Goal: Task Accomplishment & Management: Complete application form

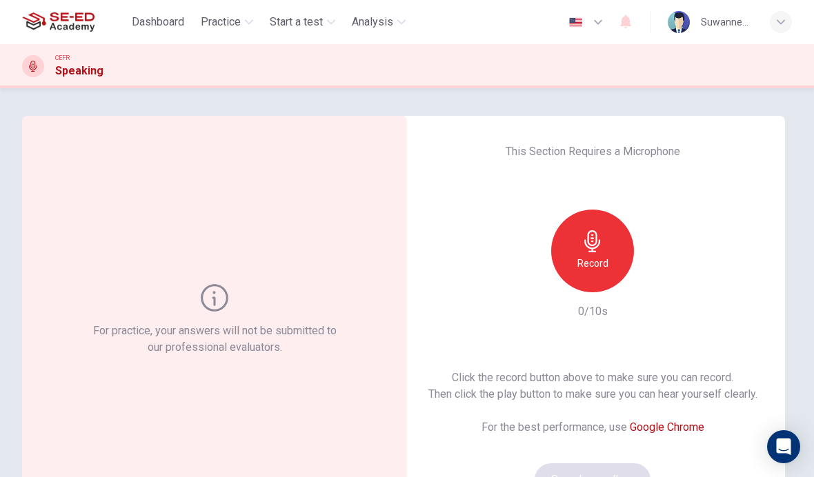
click at [236, 26] on span "Practice" at bounding box center [221, 22] width 40 height 17
click at [241, 22] on span "Practice" at bounding box center [221, 22] width 40 height 17
click at [239, 22] on span "Practice" at bounding box center [221, 22] width 40 height 17
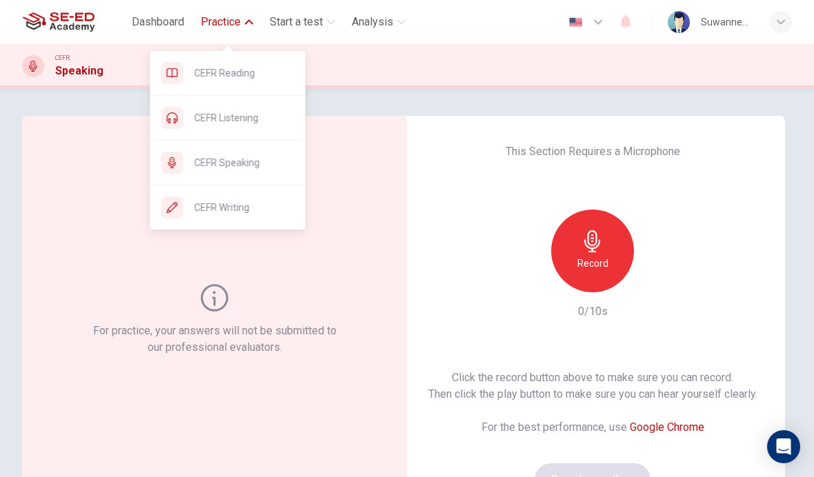
click at [219, 79] on span "CEFR Reading" at bounding box center [244, 73] width 100 height 17
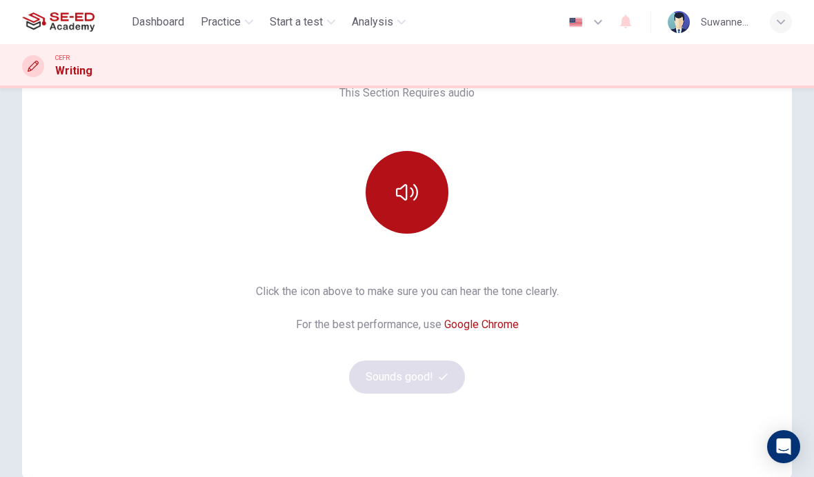
scroll to position [116, 0]
click at [517, 225] on div "This Section Requires audio Click the icon above to make sure you can hear the …" at bounding box center [406, 240] width 769 height 364
click at [414, 190] on icon "button" at bounding box center [407, 193] width 22 height 22
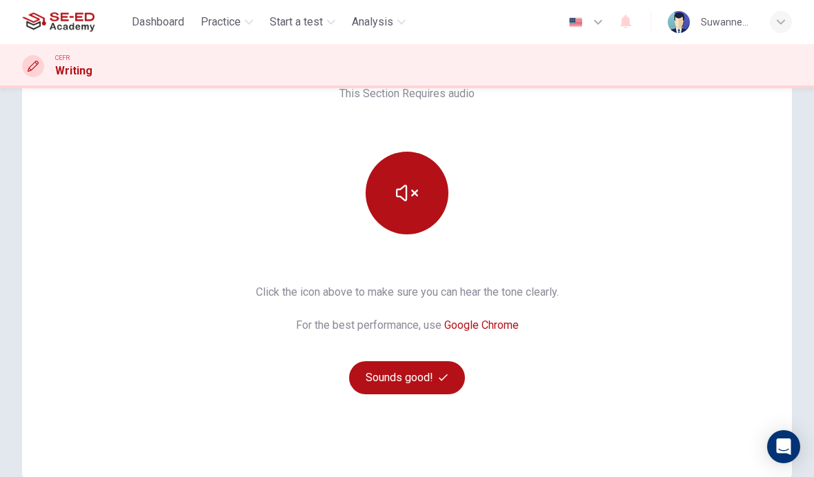
click at [428, 376] on button "Sounds good!" at bounding box center [407, 377] width 116 height 33
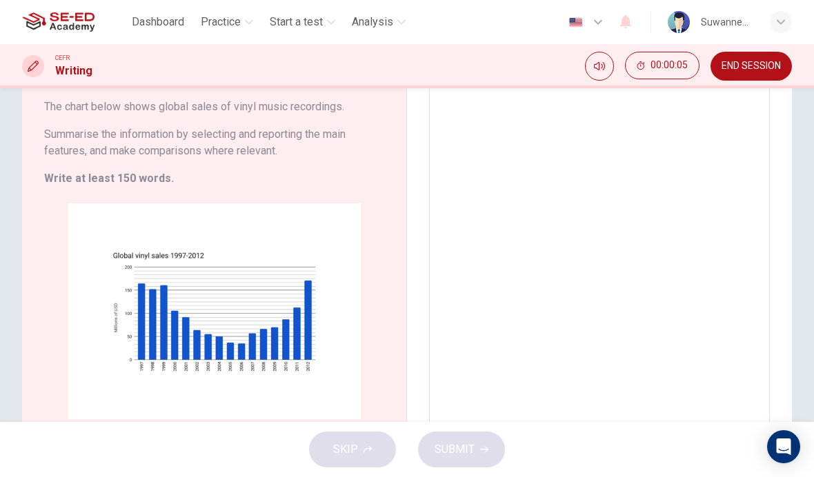
scroll to position [110, 0]
click at [729, 194] on textarea at bounding box center [599, 245] width 321 height 359
click at [478, 121] on textarea at bounding box center [599, 245] width 321 height 359
click at [509, 108] on textarea at bounding box center [599, 245] width 321 height 359
click at [460, 126] on textarea at bounding box center [599, 245] width 321 height 359
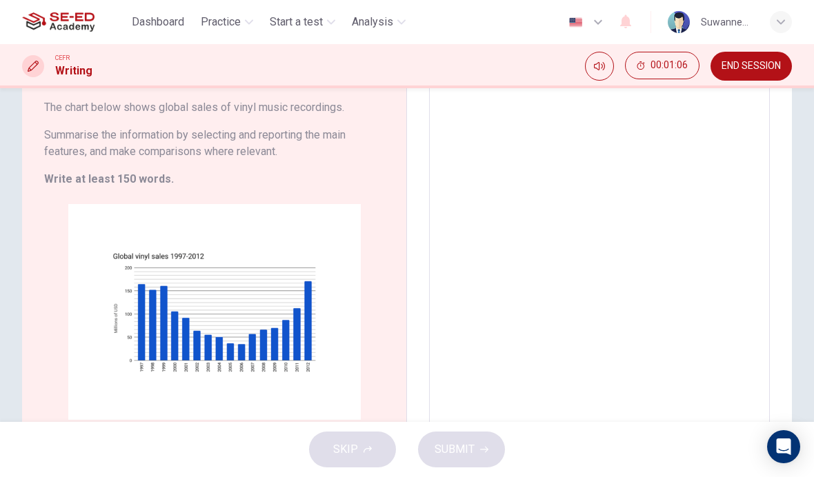
type textarea "2"
type textarea "x"
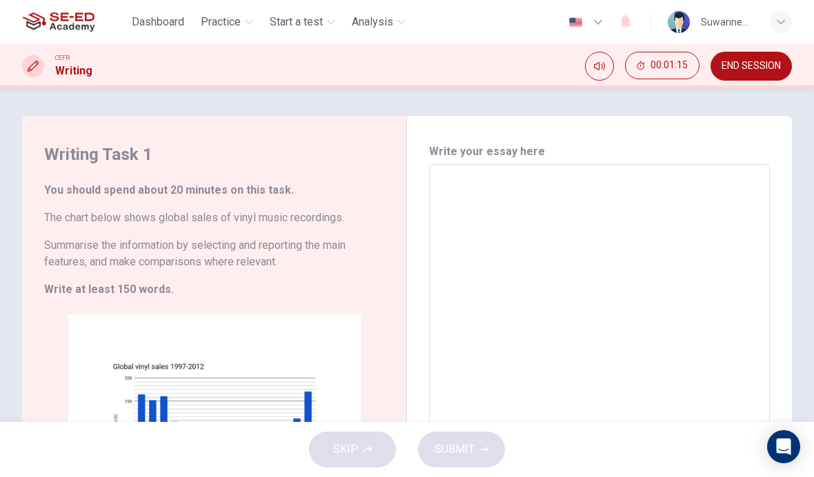
type textarea "x"
type textarea "On"
type textarea "x"
type textarea "On the"
type textarea "x"
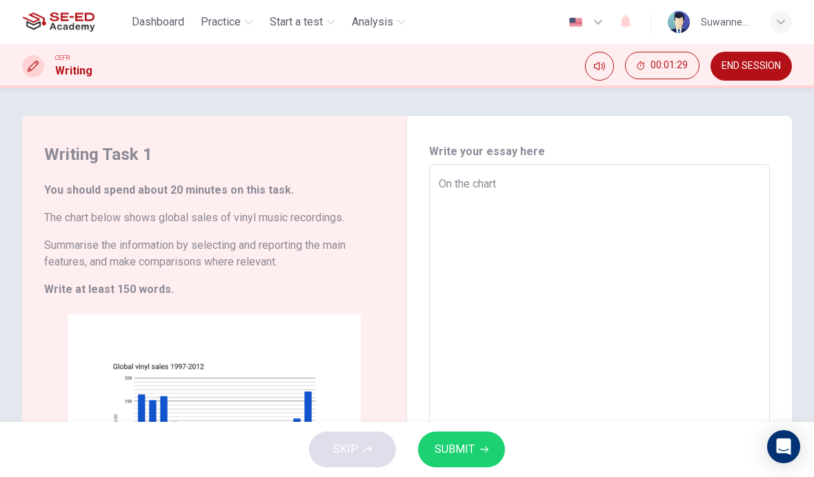
type textarea "On the chart"
type textarea "x"
type textarea "On the chart g"
type textarea "x"
type textarea "On the chart g."
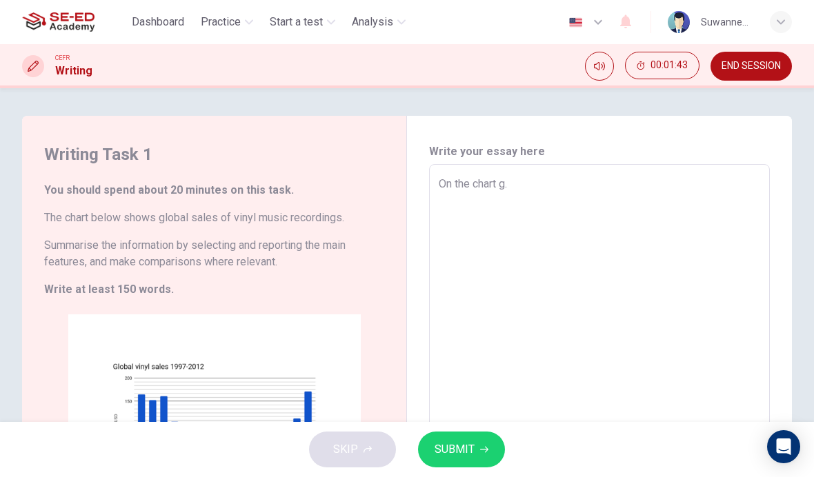
type textarea "x"
type textarea "On the chart g ."
type textarea "x"
type textarea "On the chart g o."
type textarea "x"
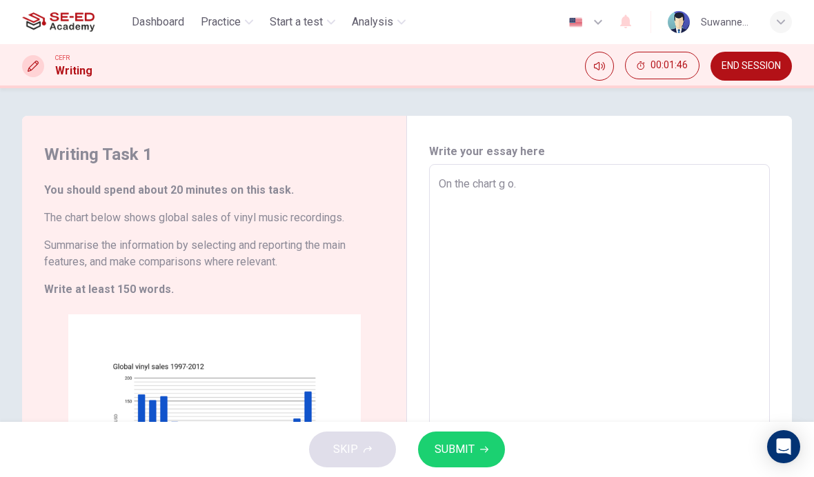
type textarea "On the chart g ob."
type textarea "x"
type textarea "On the chart gob."
type textarea "x"
type textarea "On the chart g ob."
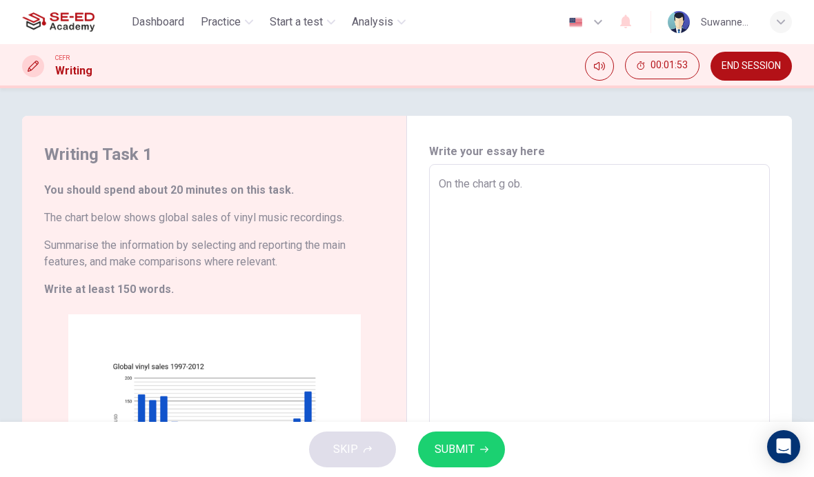
type textarea "x"
type textarea "On the chart g al sa ob."
type textarea "x"
type textarea "On the chart g al sa ob."
type textarea "x"
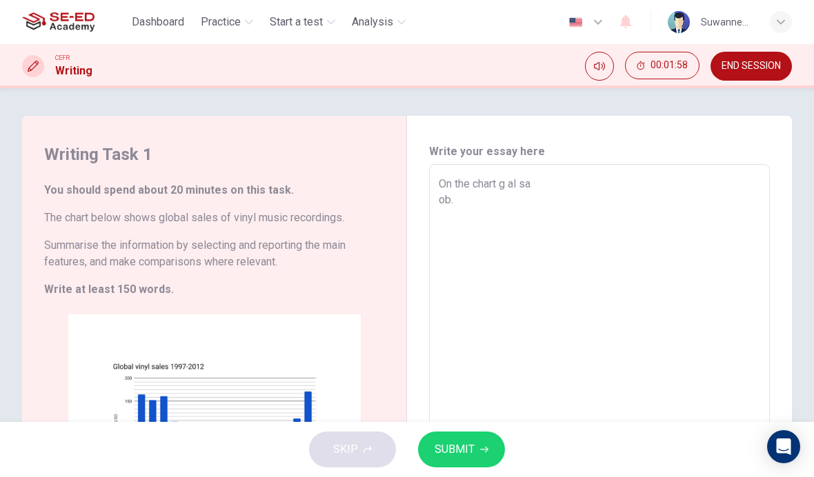
type textarea "On the chart g al sa ob."
type textarea "x"
type textarea "On the chart g al sa ob."
type textarea "x"
click at [703, 337] on textarea "On the chart g al sa ob." at bounding box center [599, 355] width 321 height 359
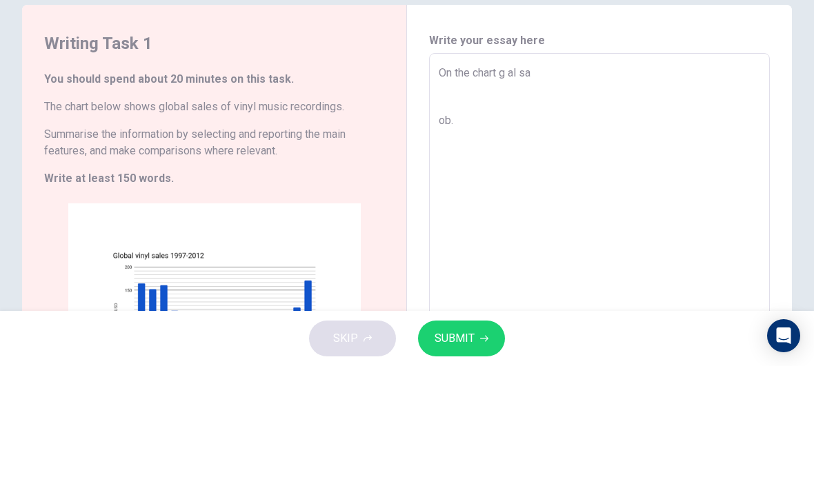
type textarea "On the chart g al sa ob"
type textarea "x"
type textarea "On the chart g al sa o"
type textarea "x"
type textarea "On the chart g al sa"
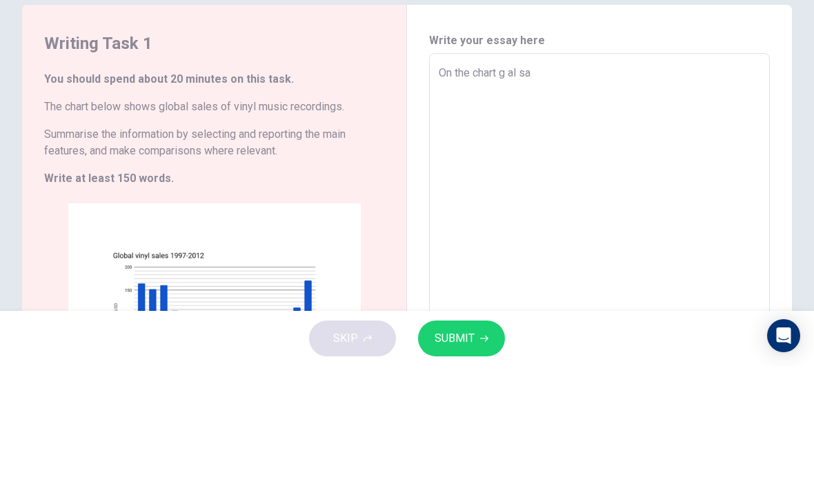
type textarea "x"
type textarea "On the chart g al sa"
type textarea "x"
type textarea "On the chart g al sa"
type textarea "x"
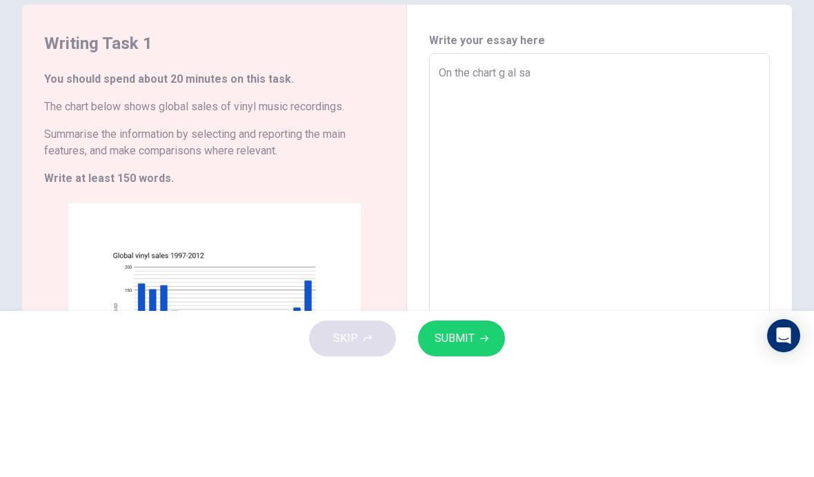
type textarea "On the chart g al sa"
type textarea "x"
type textarea "On the chart g al sa"
type textarea "x"
type textarea "On the chart g al s"
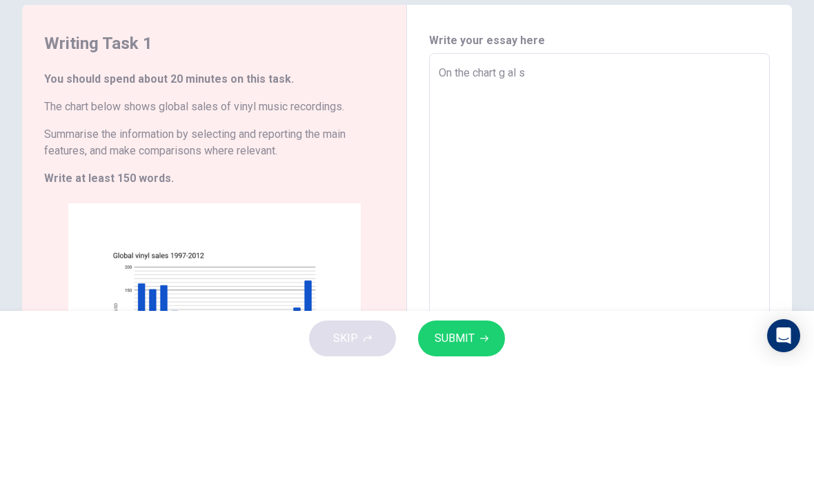
type textarea "x"
type textarea "On the chart g al"
type textarea "x"
type textarea "On the chart g al"
type textarea "x"
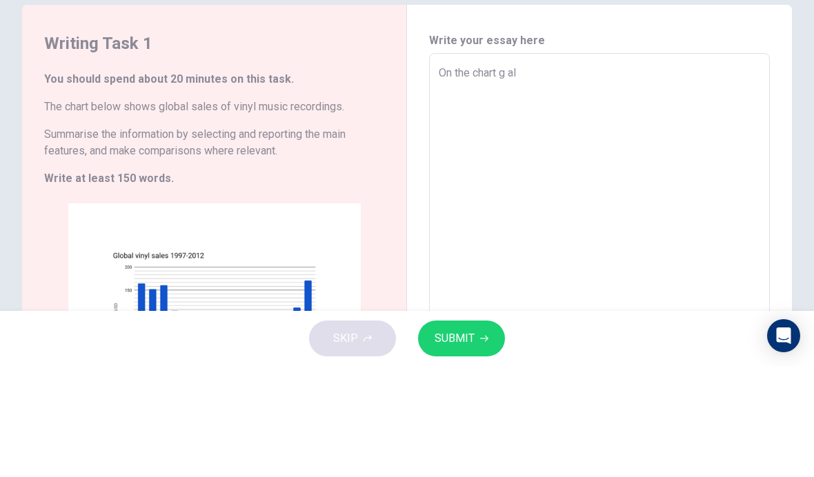
type textarea "On the chart g a"
type textarea "x"
type textarea "On the chart g"
type textarea "x"
type textarea "On the chart g"
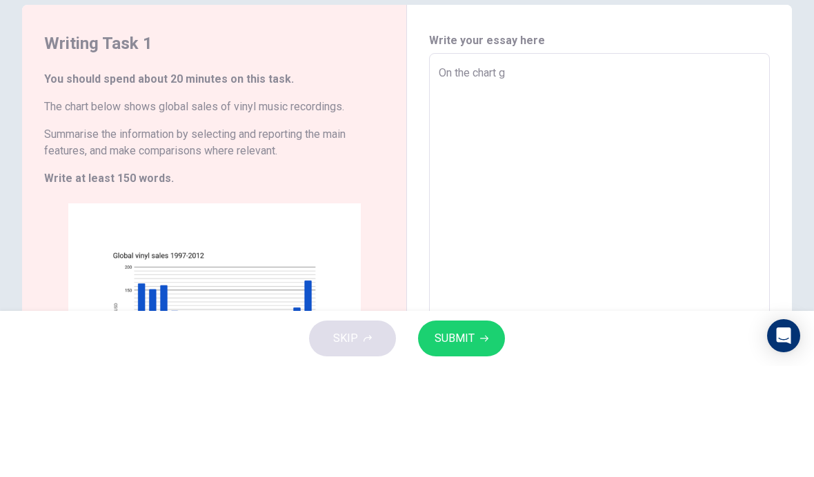
type textarea "x"
type textarea "On the chart gl"
type textarea "x"
type textarea "On the chart gla"
type textarea "x"
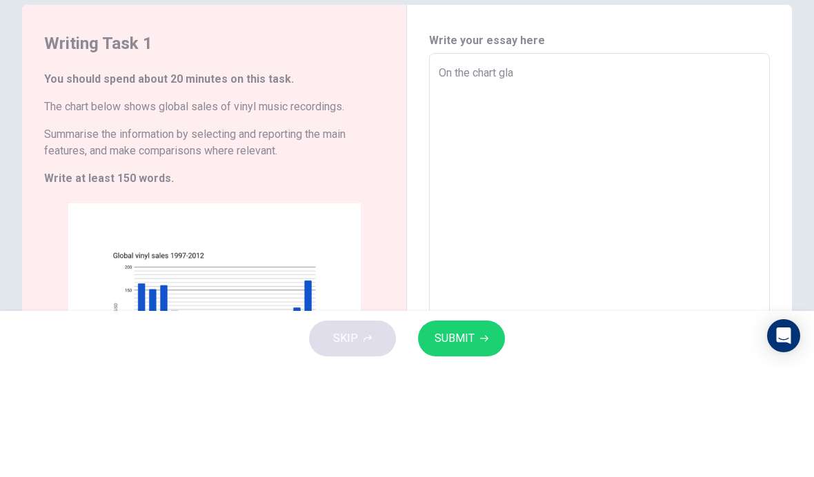
type textarea "On the chart glab"
type textarea "x"
type textarea "On the chart glaba"
type textarea "x"
type textarea "On the chart glabal"
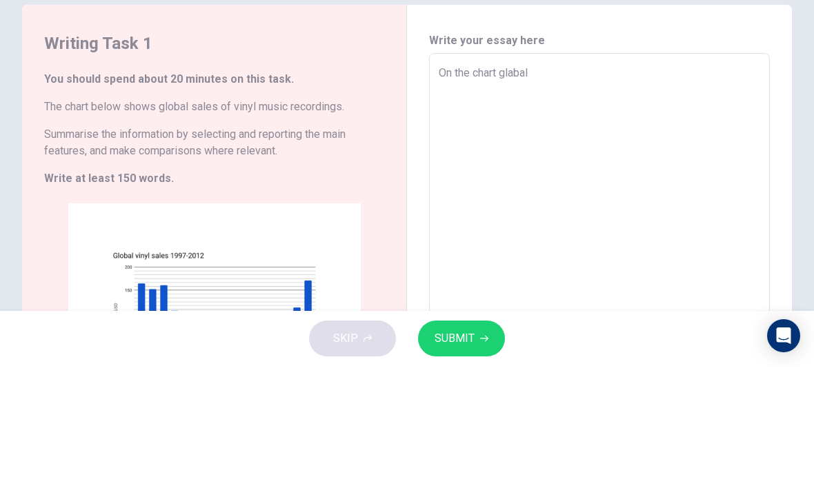
type textarea "x"
type textarea "On the chart glabal"
type textarea "x"
type textarea "On the chart glabal i"
type textarea "x"
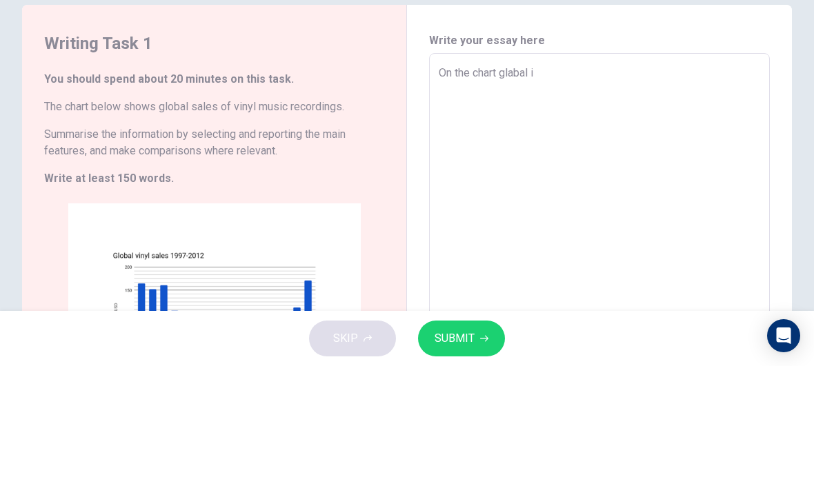
type textarea "On the chart glabal is"
type textarea "x"
type textarea "On the chart glabal is"
type textarea "x"
type textarea "On the chart glabal is g"
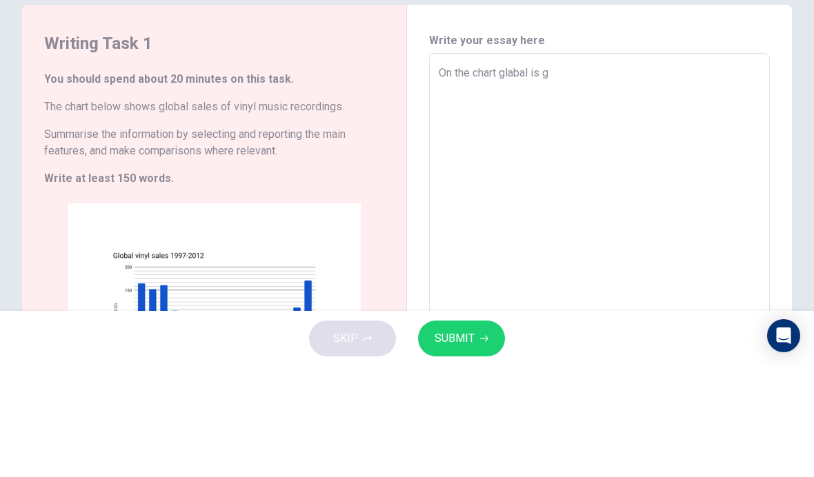
type textarea "x"
type textarea "On the chart glabal is go"
type textarea "x"
type textarea "On the chart glabal is goo"
type textarea "x"
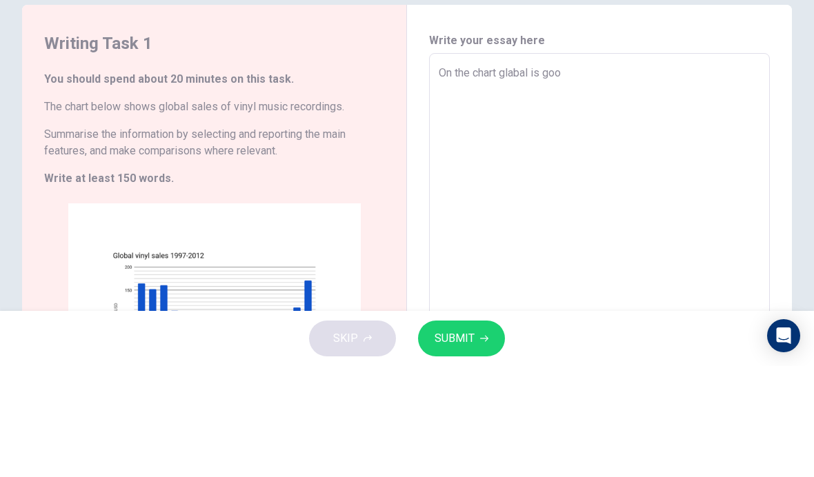
type textarea "On the chart glabal is good"
type textarea "x"
type textarea "On the chart glabal is good"
type textarea "x"
type textarea "On the chart glabal is good f"
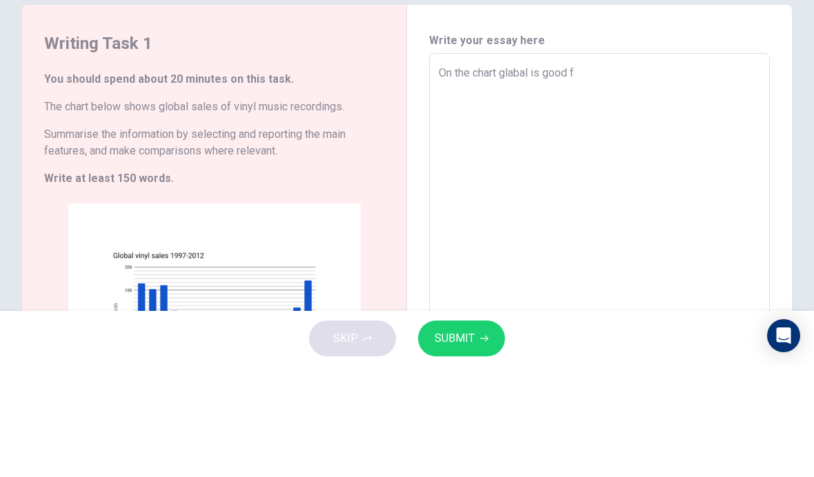
type textarea "x"
type textarea "On the chart glabal is good fo"
type textarea "x"
type textarea "On the chart glabal is good for"
type textarea "x"
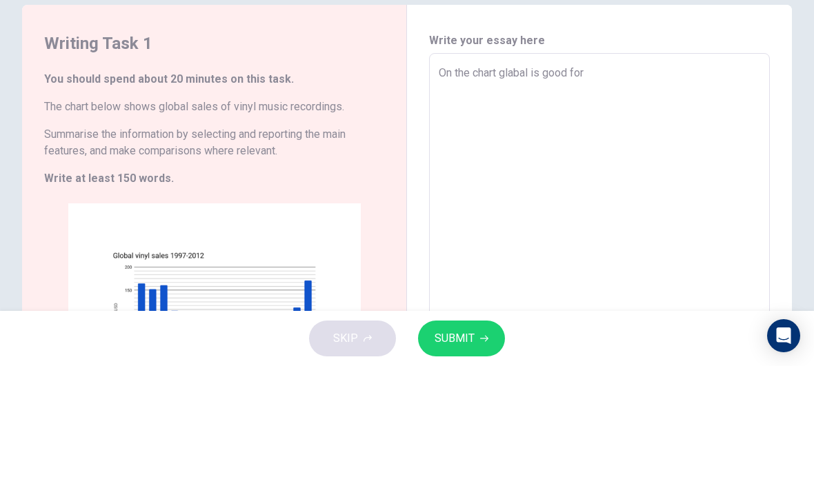
type textarea "On the chart glabal is good for"
type textarea "x"
type textarea "On the chart glabal is good for t"
type textarea "x"
type textarea "On the chart glabal is good for th"
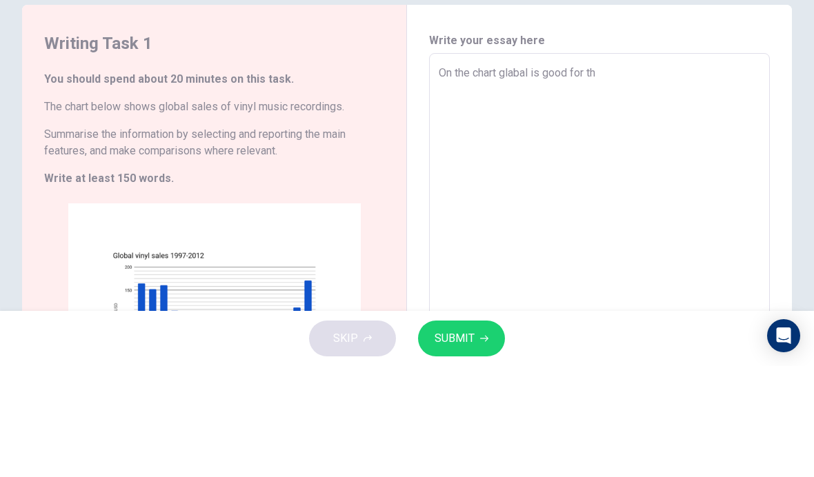
type textarea "x"
type textarea "On the chart glabal is good for the"
type textarea "x"
type textarea "On the chart glabal is good for the"
type textarea "x"
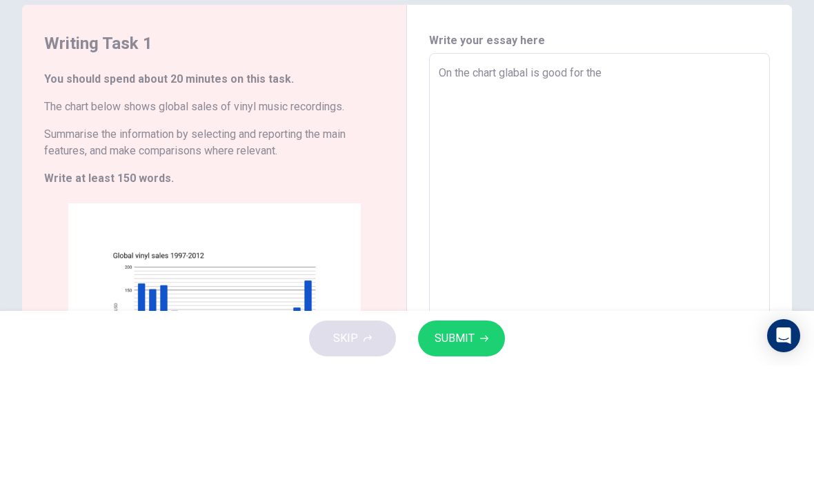
type textarea "On the chart glabal is good for the f"
type textarea "x"
type textarea "On the chart glabal is good for the fi"
type textarea "x"
type textarea "On the chart glabal is good for the fir"
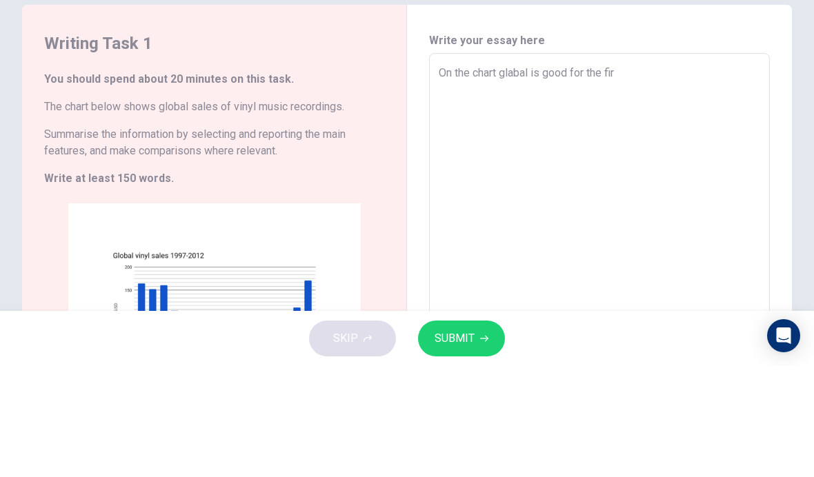
type textarea "x"
type textarea "On the chart glabal is good for the firs"
type textarea "x"
type textarea "On the chart glabal is good for the first"
type textarea "x"
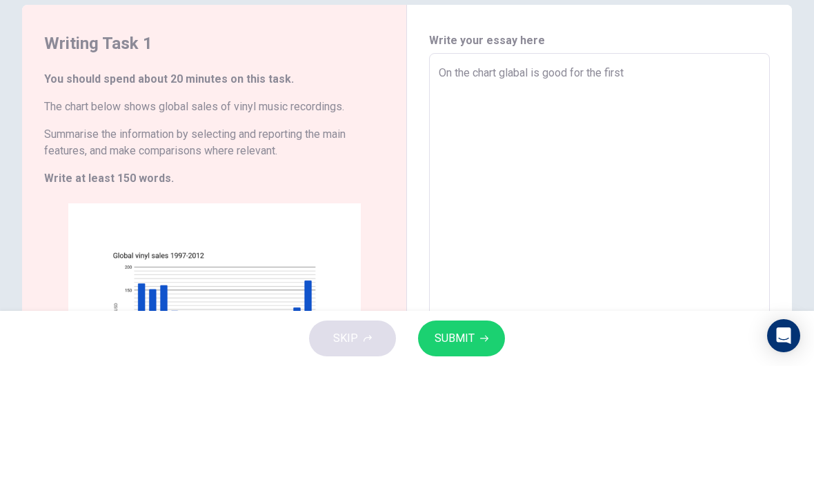
type textarea "On the chart glabal is good for the first"
type textarea "x"
type textarea "On the chart glabal is good for the first s"
type textarea "x"
type textarea "On the chart glabal is good for the first se"
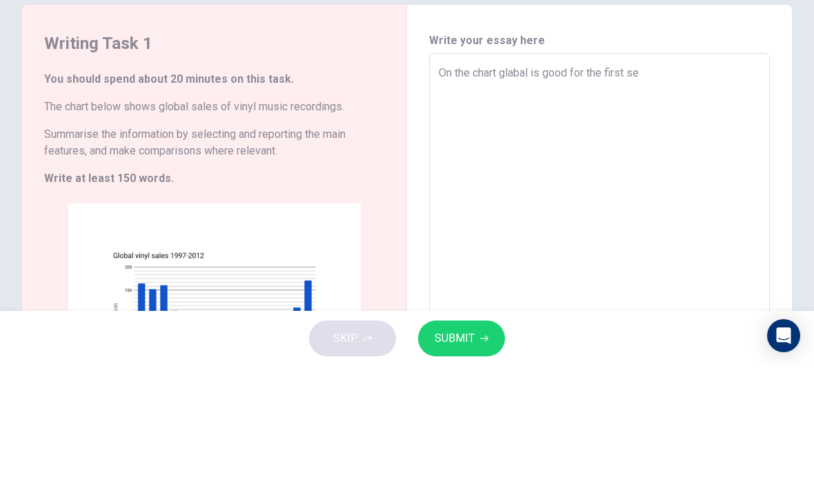
type textarea "x"
type textarea "On the chart glabal is good for the first sec"
type textarea "x"
type textarea "On the chart glabal is good for the first seco"
type textarea "x"
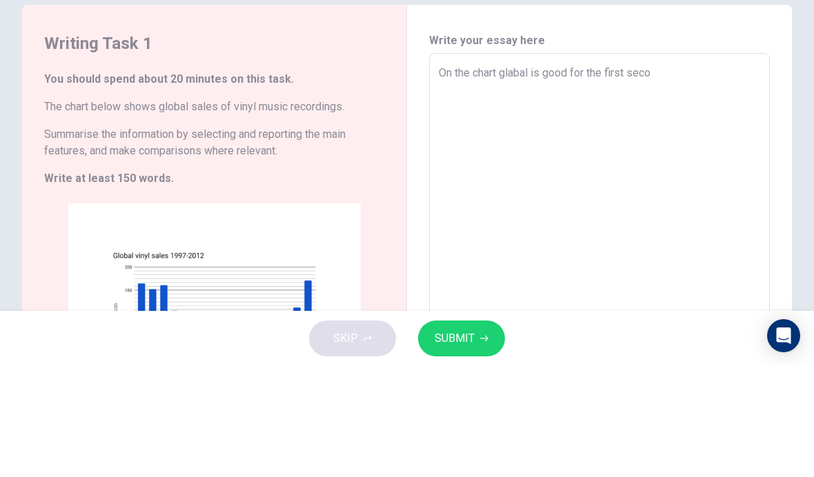
type textarea "On the chart glabal is good for the first secon"
type textarea "x"
type textarea "On the chart glabal is good for the first second"
type textarea "x"
type textarea "On the chart glabal is good for the first second"
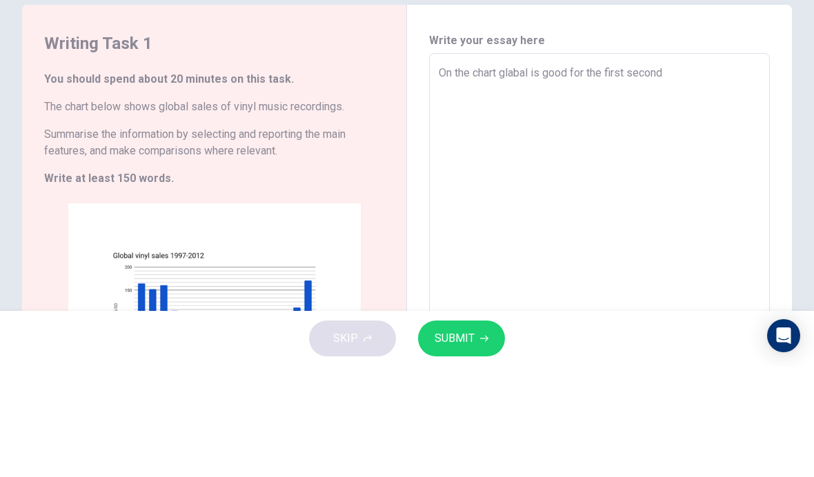
type textarea "x"
type textarea "On the chart glabal is good for the first second i"
type textarea "x"
type textarea "On the chart glabal is good for the first second is"
type textarea "x"
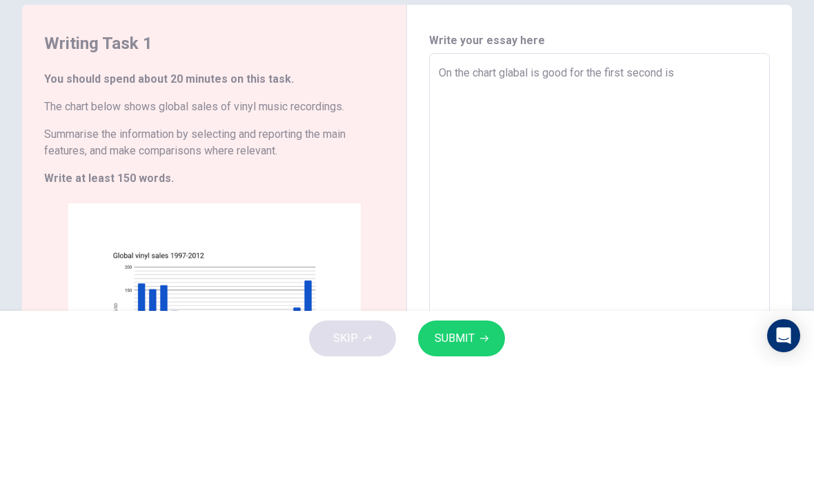
type textarea "On the chart glabal is good for the first second is"
type textarea "x"
type textarea "On the chart glabal is good for the first second is r"
type textarea "x"
type textarea "On the chart glabal is good for the first second is re"
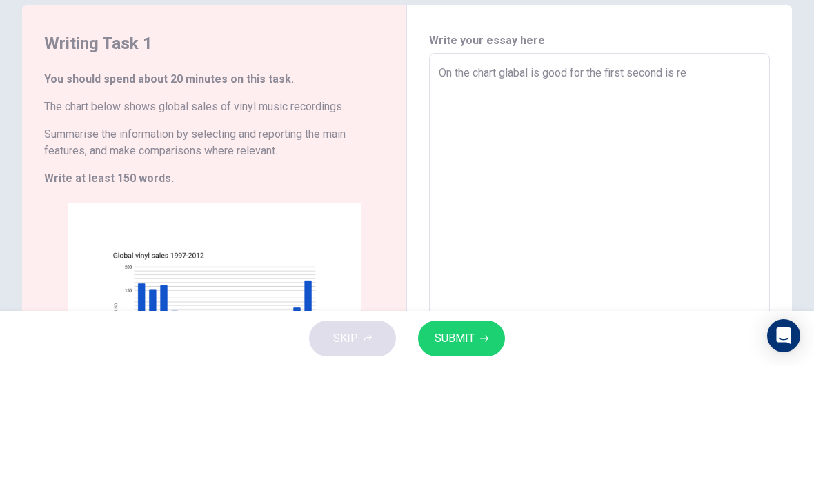
type textarea "x"
type textarea "On the chart glabal is good for the first second is red"
type textarea "x"
type textarea "On the chart glabal is good for the first second is redu"
type textarea "x"
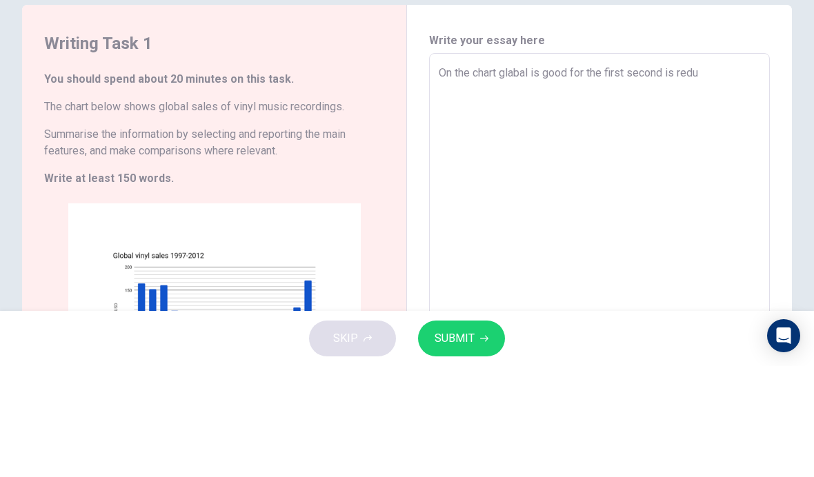
type textarea "On the chart glabal is good for the first second is reduc"
type textarea "x"
type textarea "On the chart glabal is good for the first second is reduce"
type textarea "x"
type textarea "On the chart glabal is good for the first second is reduce"
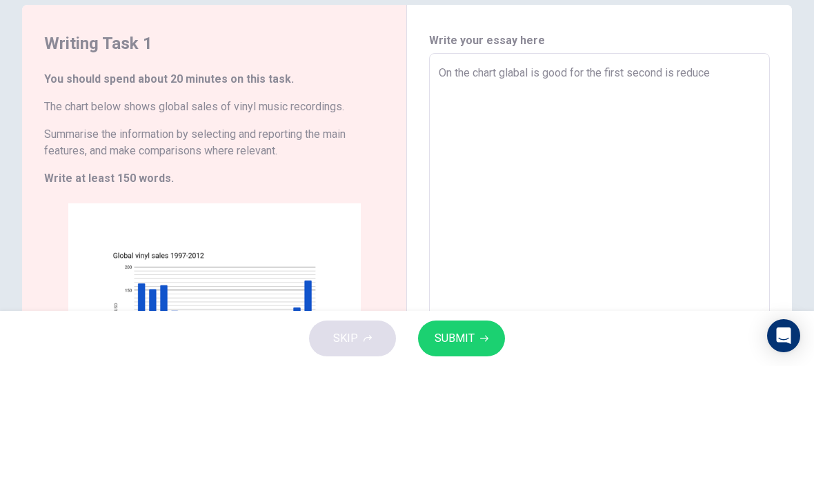
type textarea "x"
type textarea "On the chart glabal is good for the first second is reduce f"
type textarea "x"
type textarea "On the chart glabal is good for the first second is reduce fr"
type textarea "x"
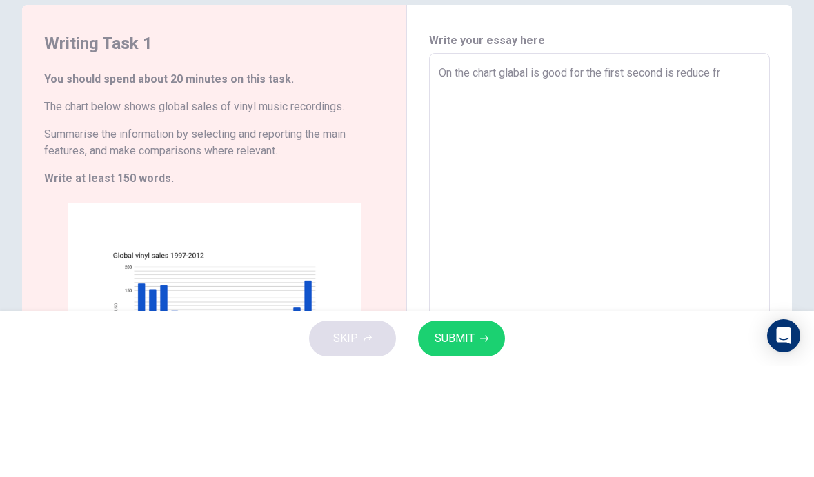
type textarea "On the chart glabal is good for the first second is reduce fro"
type textarea "x"
click at [622, 176] on textarea "On the chart glabal is good for the first second is reduce fro" at bounding box center [599, 355] width 321 height 359
type textarea "On the chart glabal is good for the firs second is reduce fro"
type textarea "x"
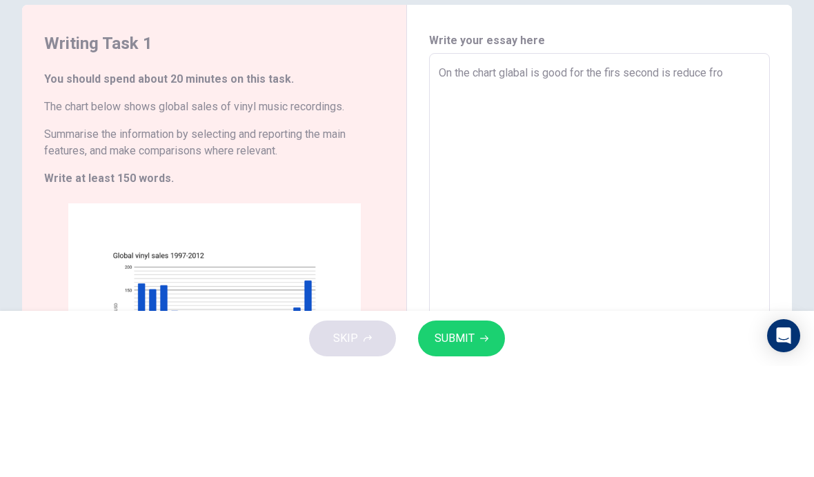
type textarea "On the chart glabal is good for the fir second is reduce fro"
type textarea "x"
type textarea "On the chart glabal is good for the fi second is reduce fro"
type textarea "x"
type textarea "On the chart glabal is good for the f second is reduce fro"
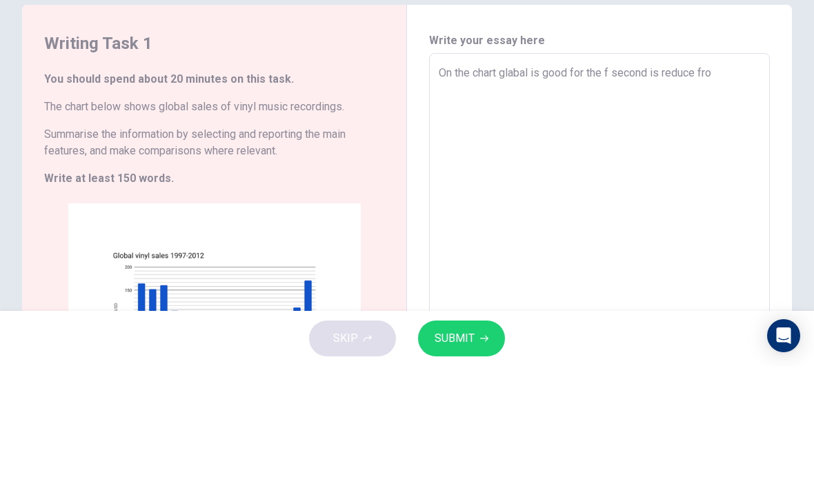
type textarea "x"
type textarea "On the chart glabal is good for the second is reduce fro"
type textarea "x"
type textarea "On the chart glabal is good for the f second is reduce fro"
type textarea "x"
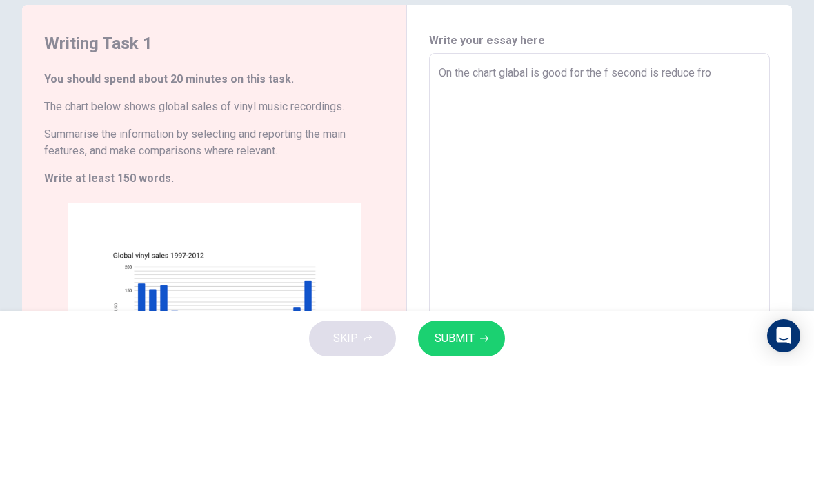
type textarea "On the chart glabal is good for the fi second is reduce fro"
type textarea "x"
type textarea "On the chart glabal is good for the fir second is reduce fro"
type textarea "x"
type textarea "On the chart glabal is good for the firs second is reduce fro"
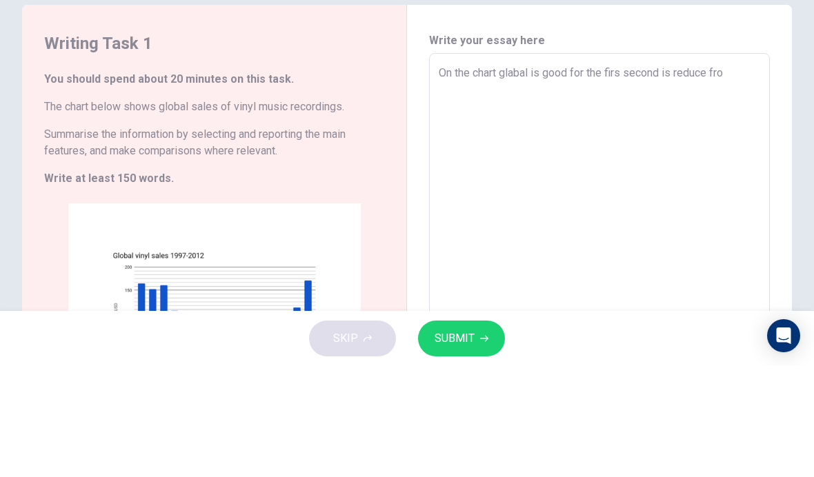
type textarea "x"
type textarea "On the chart glabal is good for the first second is reduce fro"
type textarea "x"
click at [661, 176] on textarea "On the chart glabal is good for the first second is reduce fro" at bounding box center [599, 355] width 321 height 359
click at [739, 176] on textarea "On the chart glabal is good for the first second is reduce fro" at bounding box center [599, 355] width 321 height 359
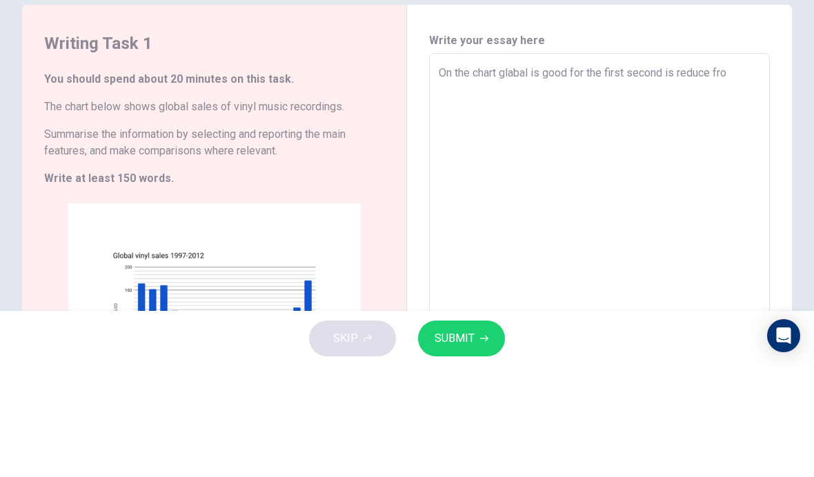
type textarea "On the chart glabal is good for the first second is reduce from"
type textarea "x"
type textarea "On the chart glabal is good for the first second is reduce from"
type textarea "x"
type textarea "On the chart glabal is good for the first second is reduce from f"
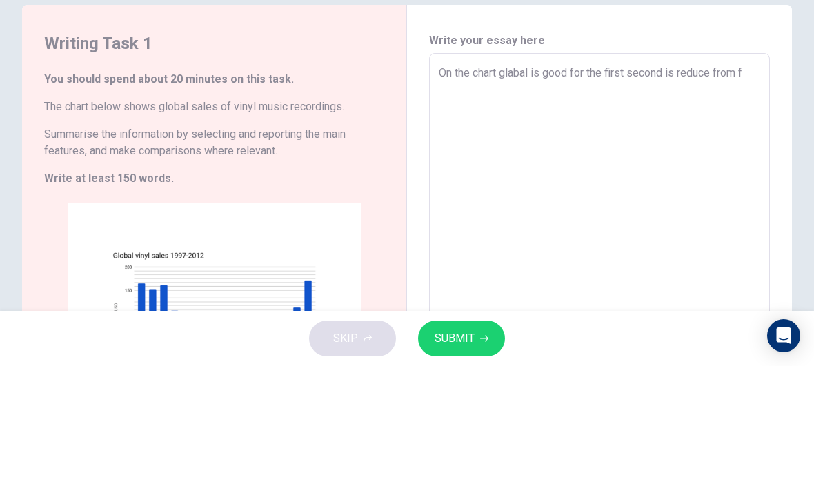
type textarea "x"
type textarea "On the chart glabal is good for the first second is reduce from fi"
type textarea "x"
type textarea "On the chart glabal is good for the first second is reduce from fir"
type textarea "x"
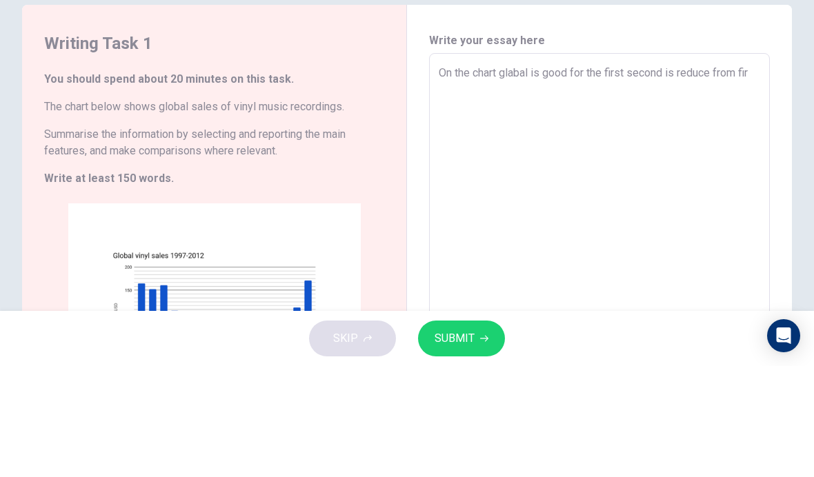
type textarea "On the chart glabal is good for the first second is reduce from firs"
type textarea "x"
type textarea "On the chart glabal is good for the first second is reduce from first"
type textarea "x"
type textarea "On the chart glabal is good for the first second is reduce from first"
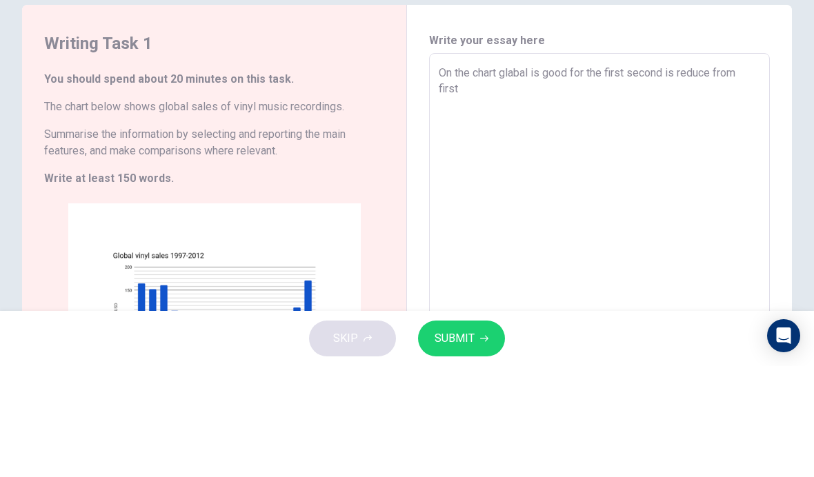
type textarea "x"
type textarea "On the chart glabal is good for the first second is reduce from first a"
type textarea "x"
type textarea "On the chart glabal is good for the first second is reduce from first an"
type textarea "x"
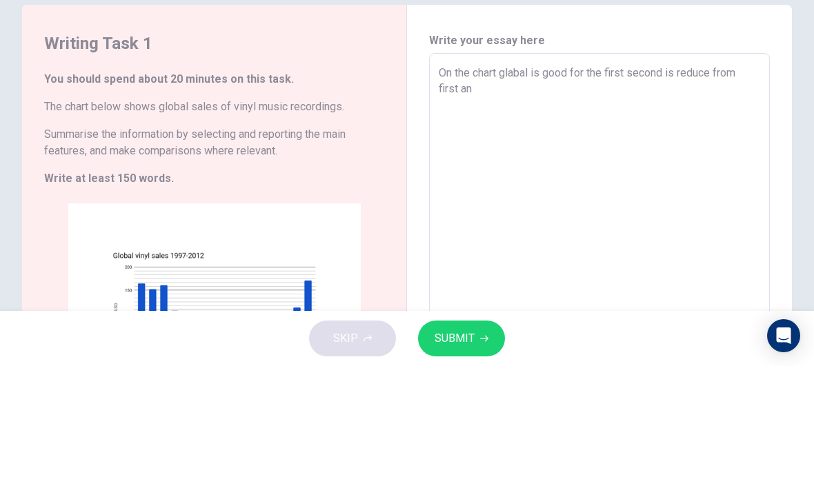
type textarea "On the chart glabal is good for the first second is reduce from first and"
type textarea "x"
type textarea "On the chart glabal is good for the first second is reduce from first and"
type textarea "x"
type textarea "On the chart glabal is good for the first second is reduce from first and g"
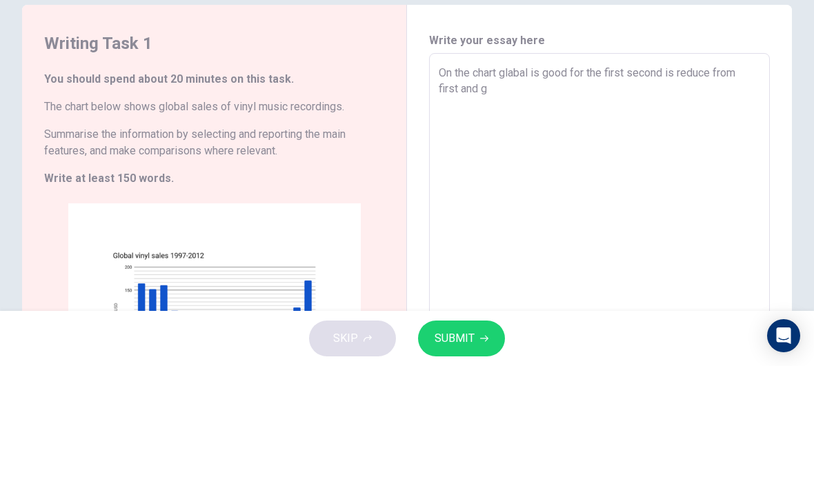
type textarea "x"
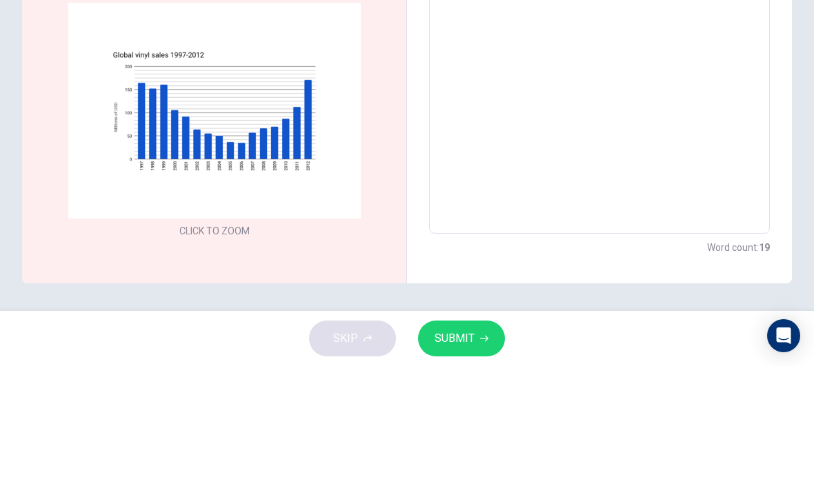
scroll to position [201, 0]
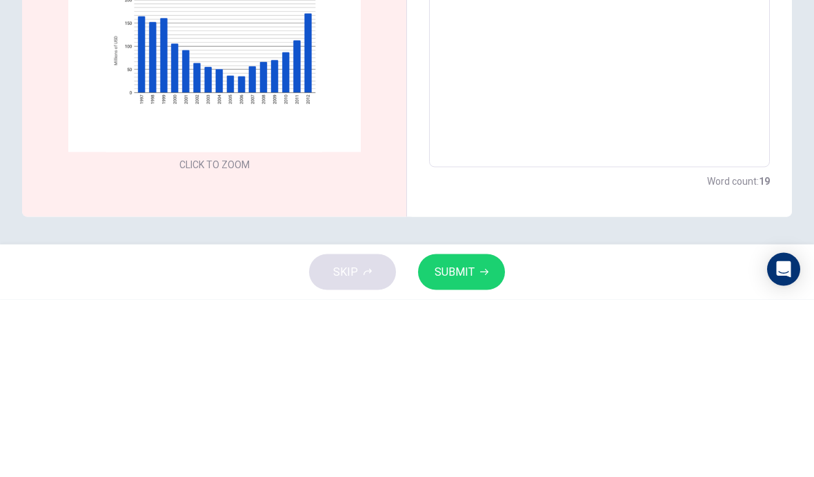
click at [697, 89] on textarea "On the chart glabal is good for the first second is reduce from first and gradu…" at bounding box center [599, 154] width 321 height 359
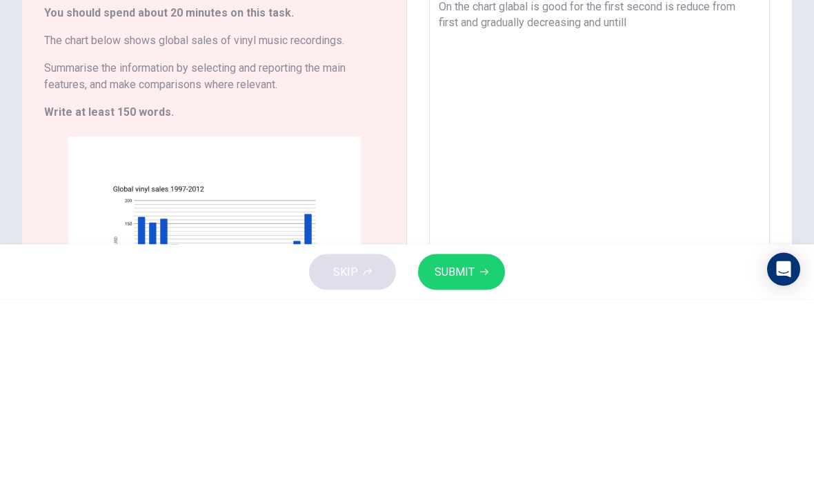
scroll to position [0, 0]
click at [652, 176] on textarea "On the chart glabal is good for the first second is reduce from first and gradu…" at bounding box center [599, 355] width 321 height 359
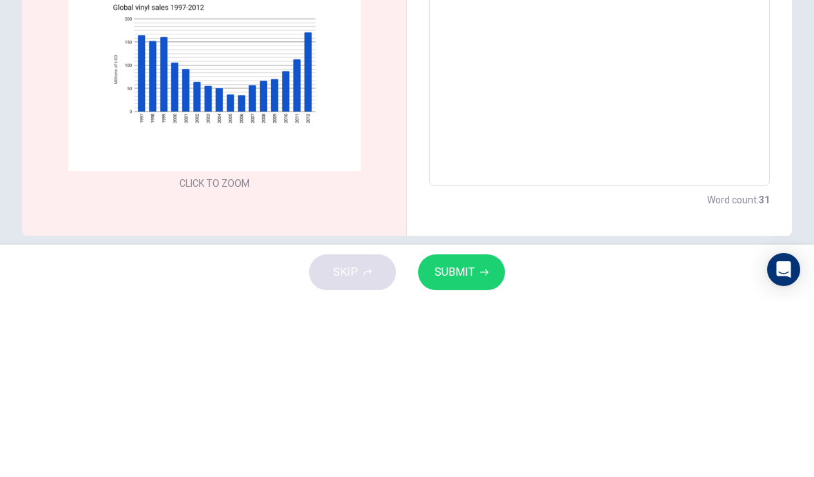
scroll to position [181, 0]
click at [362, 133] on div "Click to Zoom" at bounding box center [214, 252] width 340 height 238
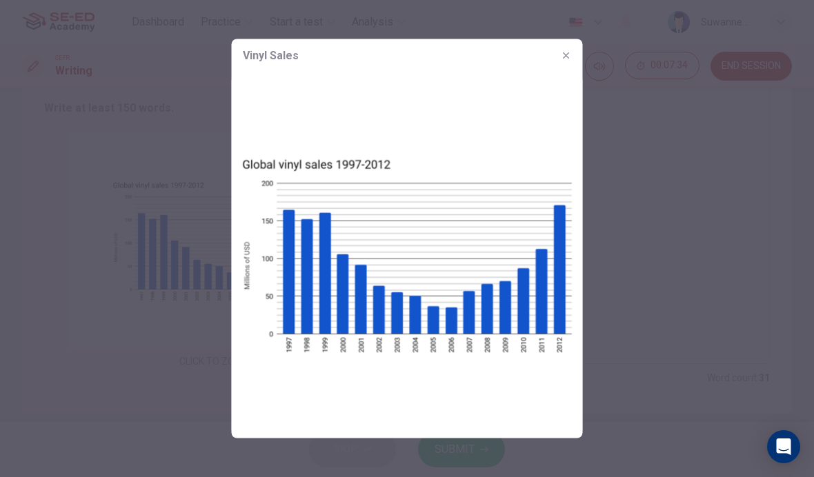
click at [574, 49] on button "button" at bounding box center [566, 56] width 22 height 22
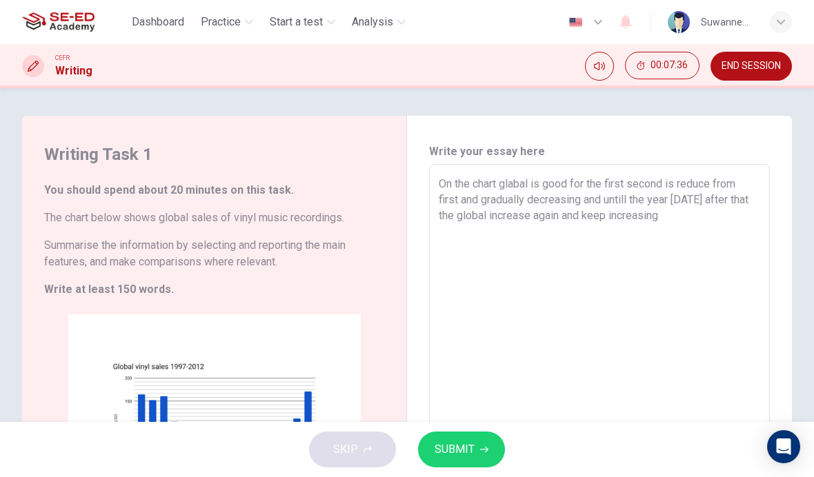
scroll to position [0, 0]
click at [683, 237] on textarea "On the chart glabal is good for the first second is reduce from first and gradu…" at bounding box center [599, 355] width 321 height 359
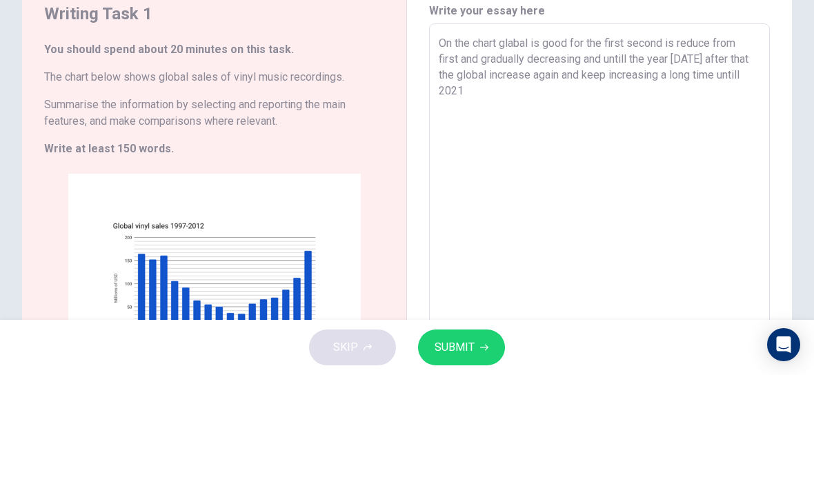
scroll to position [44, 0]
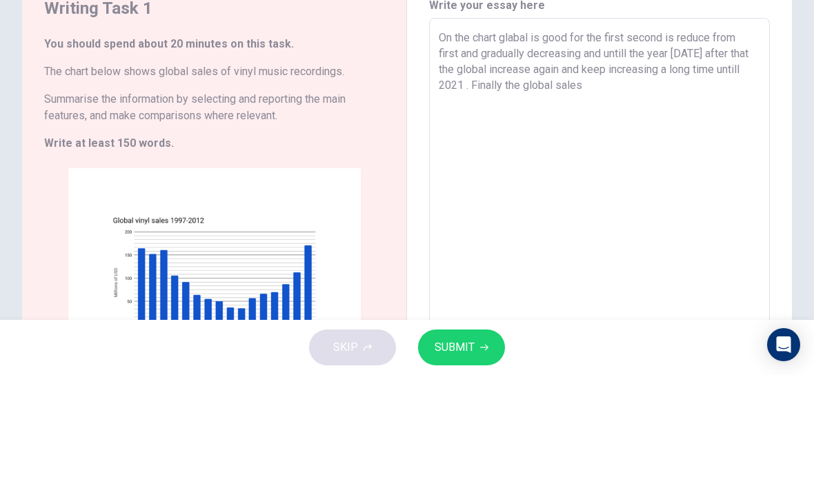
click at [603, 132] on textarea "On the chart glabal is good for the first second is reduce from first and gradu…" at bounding box center [599, 311] width 321 height 359
click at [575, 132] on textarea "On the chart glabal is good for the first second is reduce from first and gradu…" at bounding box center [599, 311] width 321 height 359
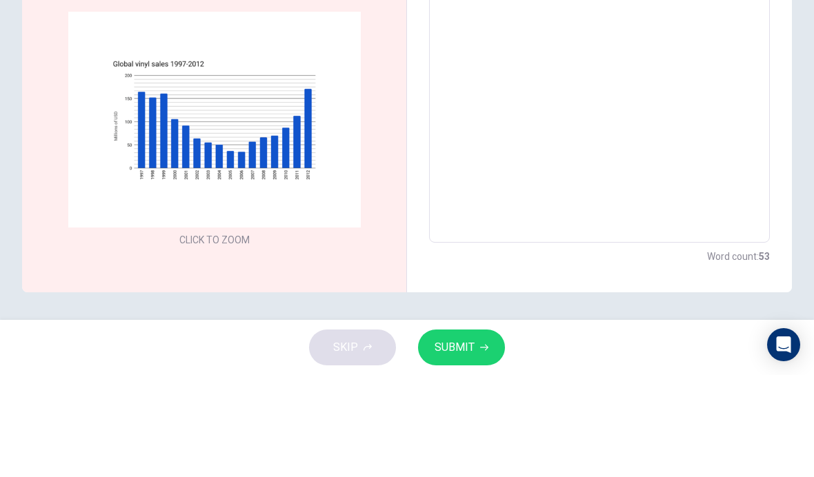
scroll to position [201, 0]
click at [729, 66] on textarea "On the chart glabal is good for the first second is reduce from first and gradu…" at bounding box center [599, 154] width 321 height 359
click at [681, 52] on textarea "On the chart glabal is good for the first second is reduce from first and gradu…" at bounding box center [599, 154] width 321 height 359
click at [591, 75] on textarea "On the chart glabal is good for the first second is reduce from first and gradu…" at bounding box center [599, 154] width 321 height 359
click at [591, 74] on textarea "On the chart glabal is good for the first second is reduce from first and gradu…" at bounding box center [599, 154] width 321 height 359
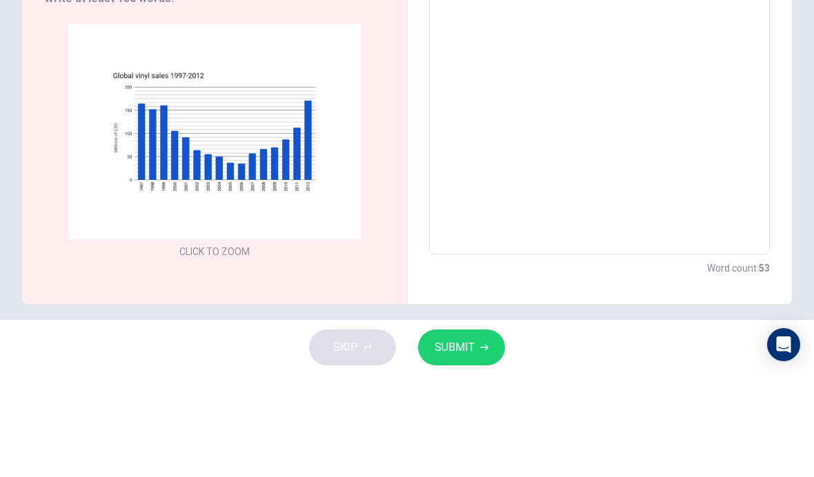
scroll to position [190, 0]
click at [746, 85] on textarea "On the chart glabal is good for the first second is reduce from first and gradu…" at bounding box center [599, 165] width 321 height 359
click at [32, 69] on div "Writing Task 1 You should spend about 20 minutes on this task. The chart below …" at bounding box center [214, 165] width 385 height 479
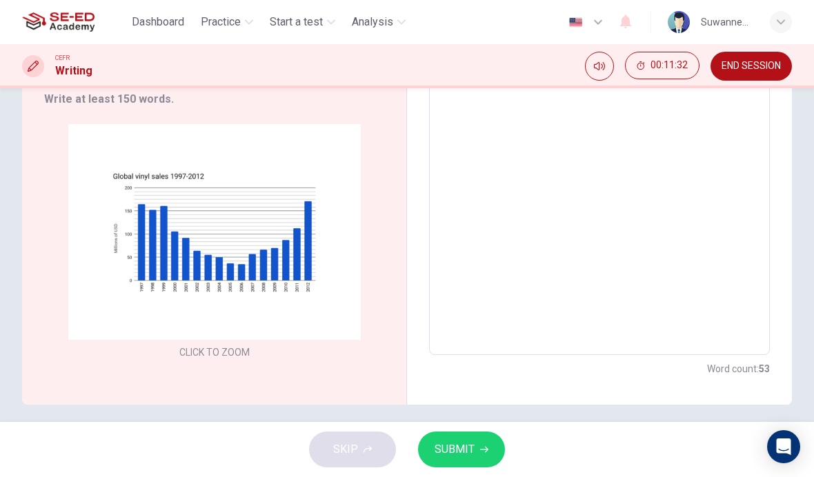
click at [480, 450] on icon "button" at bounding box center [484, 450] width 8 height 6
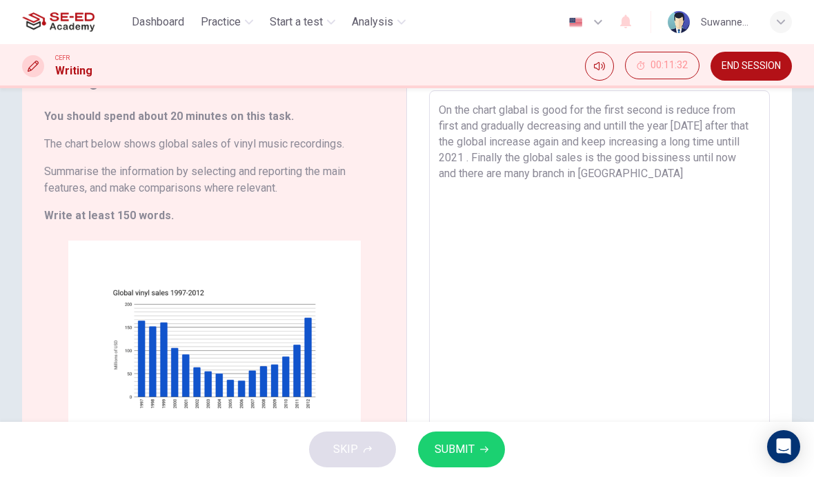
scroll to position [74, 0]
click at [476, 458] on button "SUBMIT" at bounding box center [461, 450] width 87 height 36
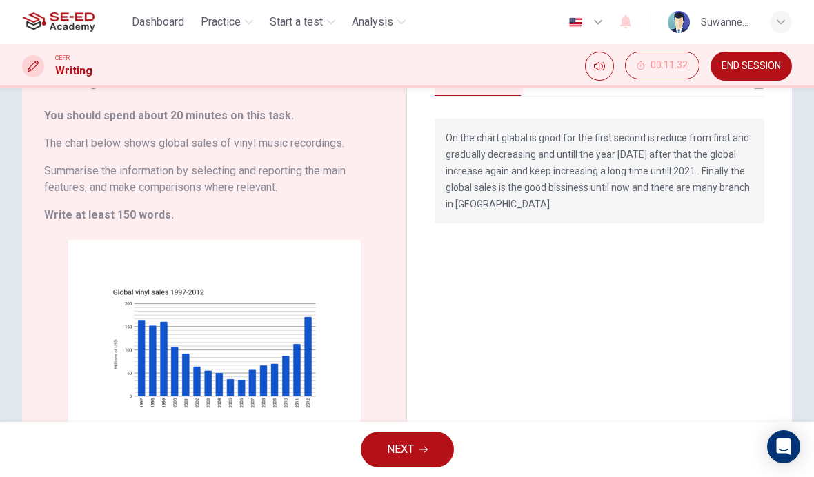
click at [439, 441] on button "NEXT" at bounding box center [407, 450] width 93 height 36
